Goal: Information Seeking & Learning: Learn about a topic

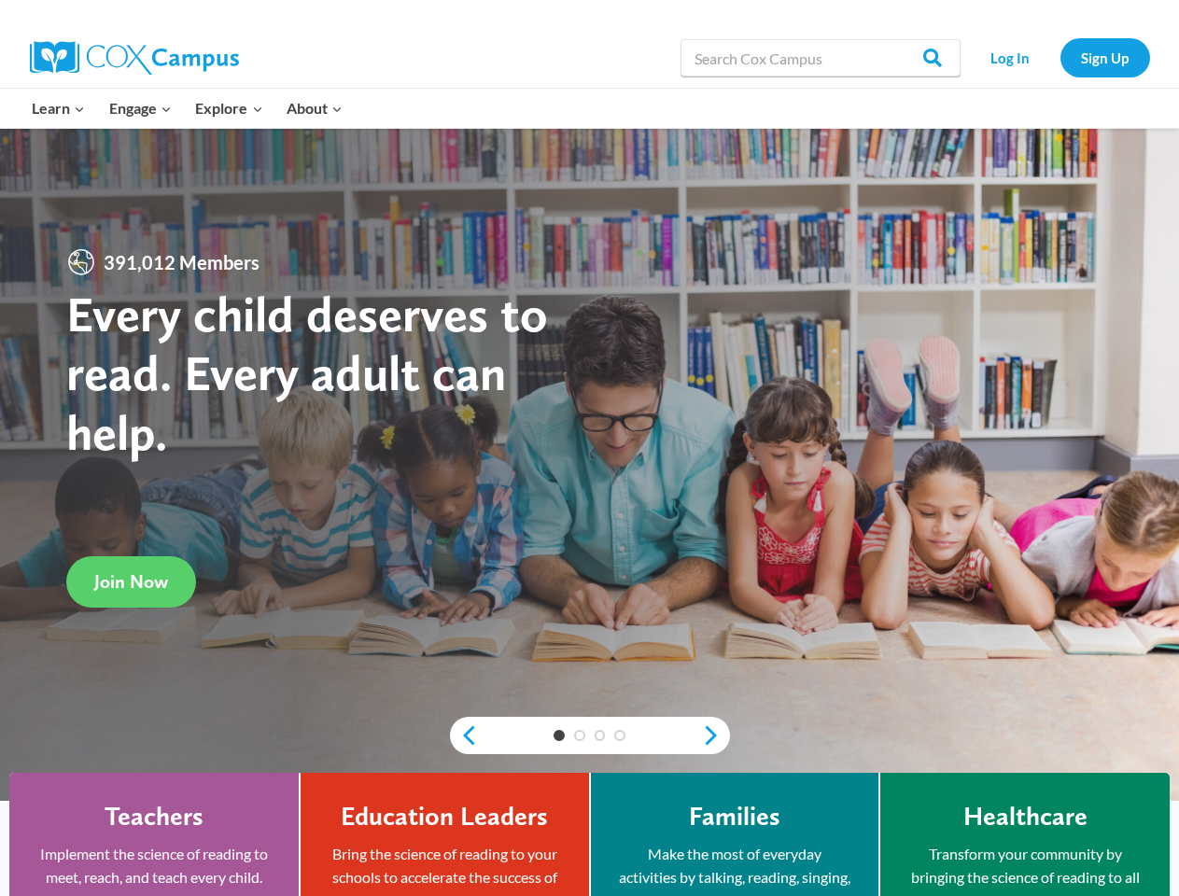
click at [589, 448] on h1 "Every child deserves to read. Every adult can help." at bounding box center [328, 374] width 524 height 178
click at [590, 735] on div "3" at bounding box center [600, 735] width 21 height 11
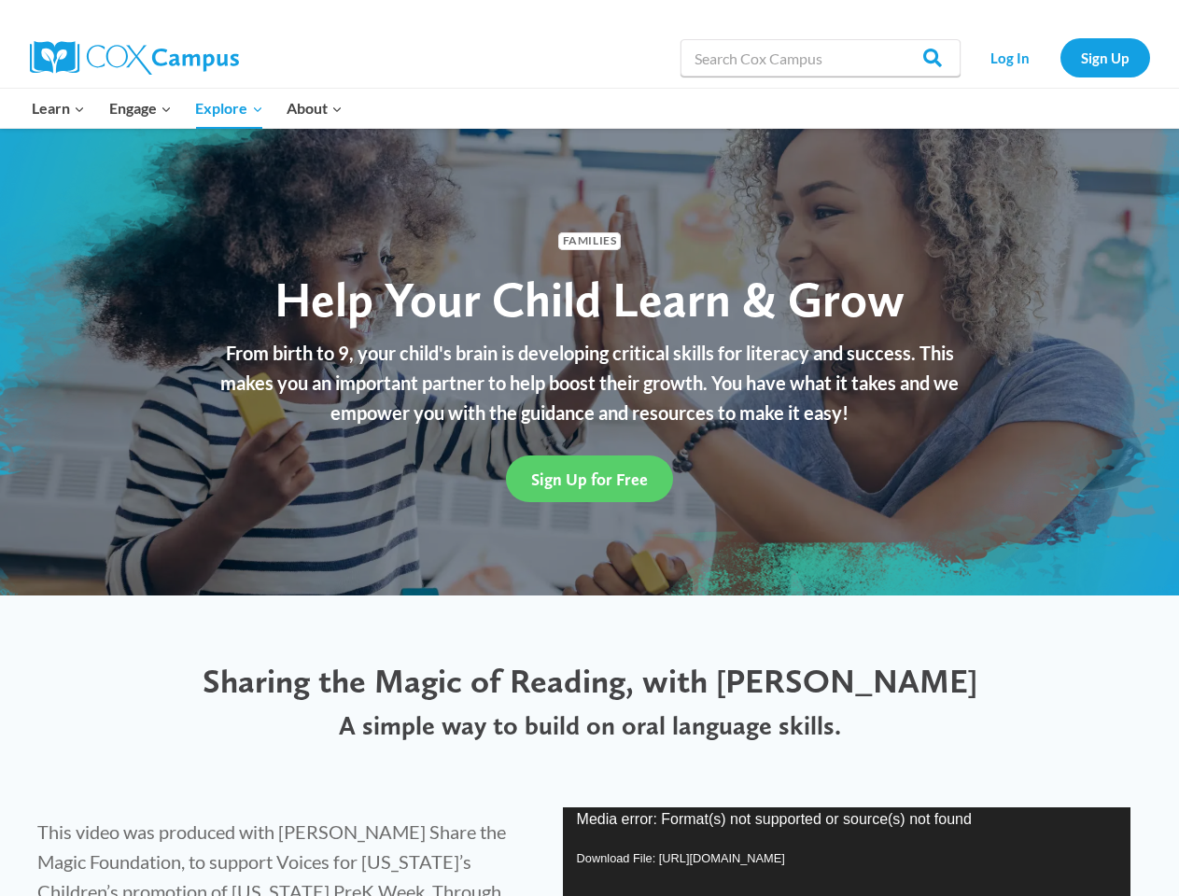
click at [589, 448] on div "Sign Up for Free" at bounding box center [589, 478] width 793 height 83
